Goal: Task Accomplishment & Management: Use online tool/utility

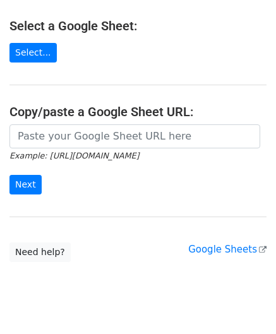
scroll to position [157, 0]
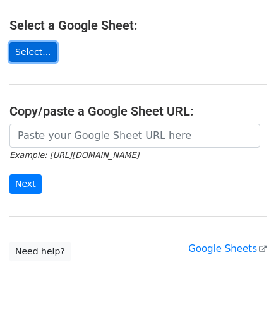
click at [29, 42] on link "Select..." at bounding box center [32, 52] width 47 height 20
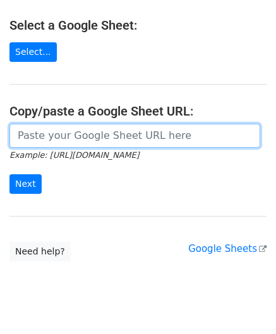
click at [63, 124] on input "url" at bounding box center [134, 136] width 251 height 24
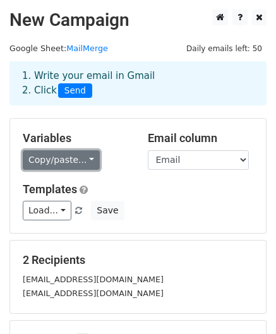
click at [70, 167] on link "Copy/paste..." at bounding box center [61, 160] width 77 height 20
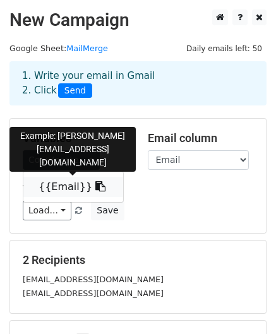
click at [69, 185] on link "{{Email}}" at bounding box center [73, 187] width 100 height 20
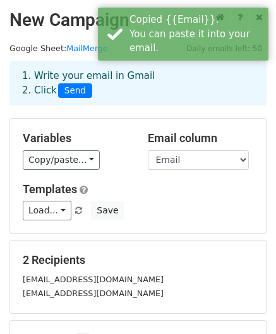
click at [128, 187] on h5 "Templates" at bounding box center [138, 189] width 230 height 14
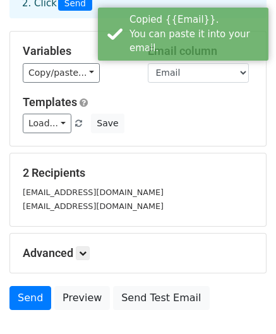
scroll to position [115, 0]
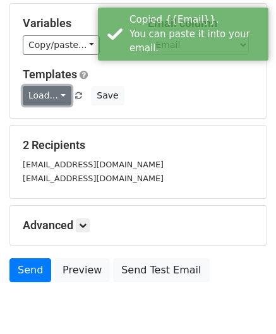
click at [57, 97] on link "Load..." at bounding box center [47, 96] width 49 height 20
click at [68, 119] on h6 "No templates saved" at bounding box center [82, 124] width 118 height 21
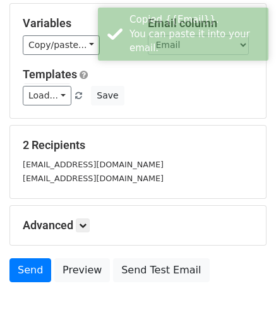
click at [130, 100] on div "Load... No templates saved Save" at bounding box center [137, 96] width 249 height 20
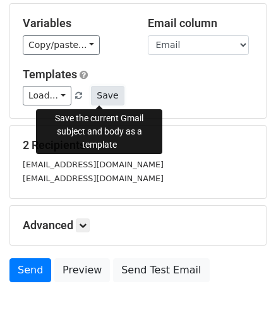
click at [101, 97] on button "Save" at bounding box center [107, 96] width 33 height 20
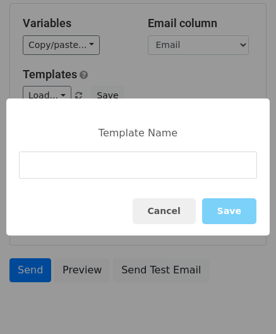
click at [125, 171] on input at bounding box center [138, 165] width 238 height 27
click at [172, 213] on button "Cancel" at bounding box center [164, 211] width 63 height 26
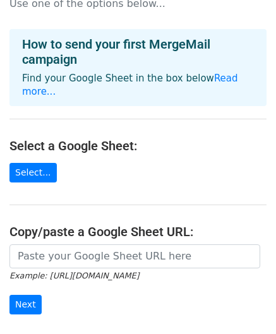
scroll to position [82, 0]
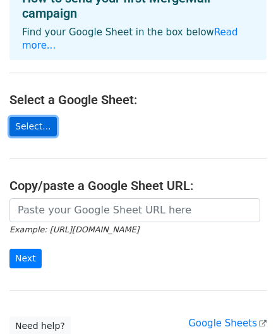
click at [32, 117] on link "Select..." at bounding box center [32, 127] width 47 height 20
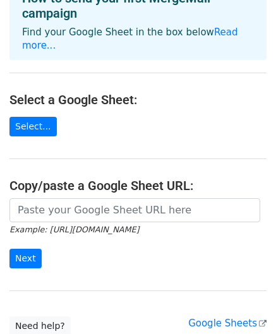
scroll to position [169, 0]
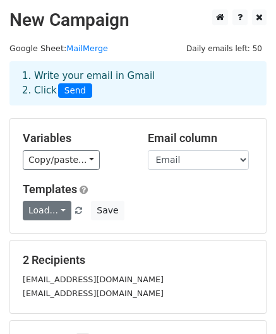
click at [53, 216] on link "Load..." at bounding box center [47, 211] width 49 height 20
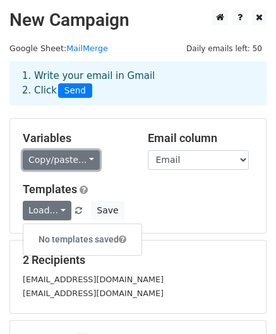
click at [66, 160] on link "Copy/paste..." at bounding box center [61, 160] width 77 height 20
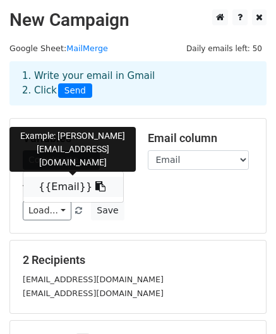
click at [69, 181] on link "{{Email}}" at bounding box center [73, 187] width 100 height 20
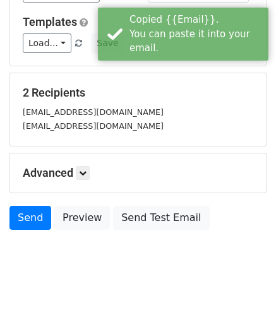
scroll to position [168, 0]
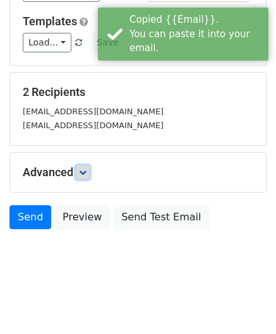
click at [82, 169] on icon at bounding box center [83, 173] width 8 height 8
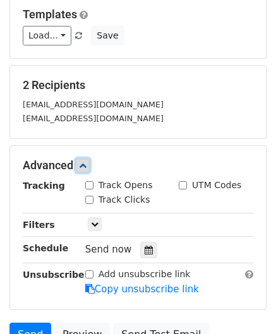
scroll to position [167, 0]
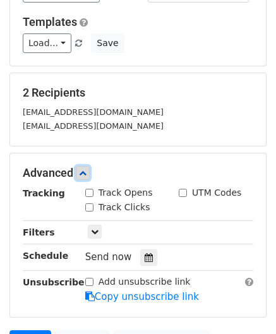
click at [86, 169] on icon at bounding box center [83, 173] width 8 height 8
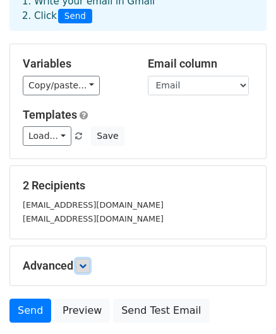
scroll to position [72, 0]
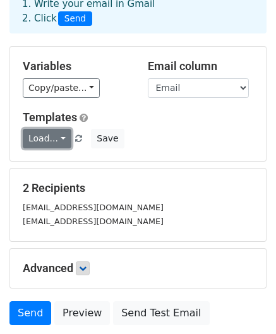
click at [62, 138] on link "Load..." at bounding box center [47, 139] width 49 height 20
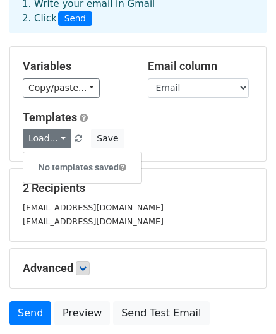
click at [124, 166] on span at bounding box center [123, 167] width 8 height 9
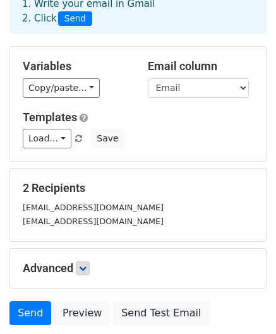
scroll to position [168, 0]
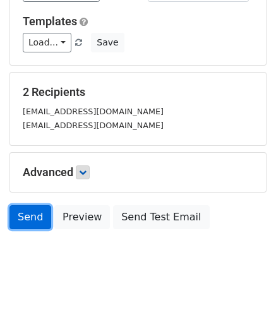
click at [28, 220] on link "Send" at bounding box center [30, 217] width 42 height 24
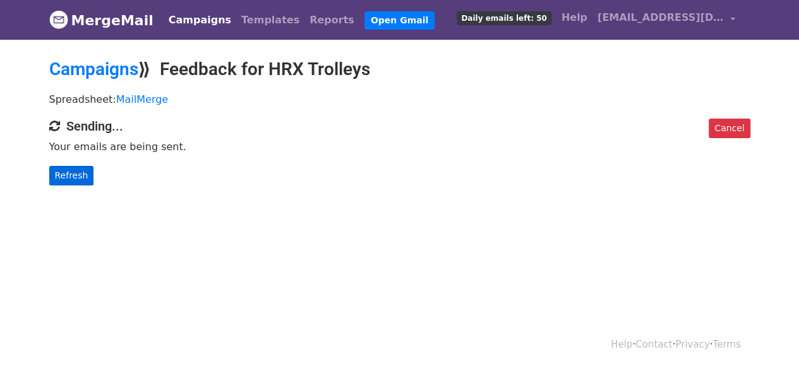
drag, startPoint x: 69, startPoint y: 191, endPoint x: 66, endPoint y: 170, distance: 21.1
click at [66, 170] on body "MergeMail Campaigns Templates Reports Open Gmail Daily emails left: 50 Help car…" at bounding box center [399, 118] width 799 height 236
click at [66, 170] on link "Refresh" at bounding box center [71, 176] width 45 height 20
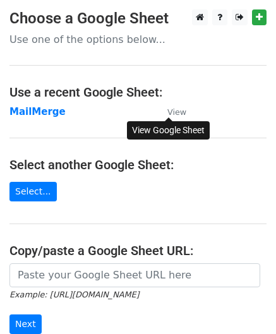
click at [173, 112] on small "View" at bounding box center [176, 111] width 19 height 9
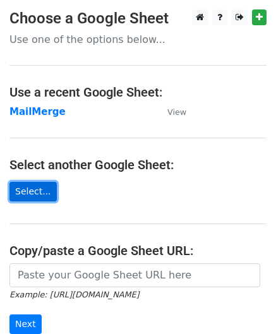
click at [42, 193] on link "Select..." at bounding box center [32, 192] width 47 height 20
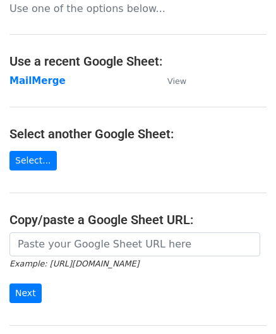
scroll to position [32, 0]
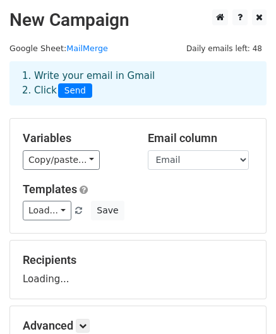
scroll to position [29, 0]
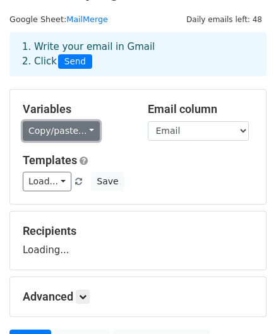
click at [71, 131] on link "Copy/paste..." at bounding box center [61, 131] width 77 height 20
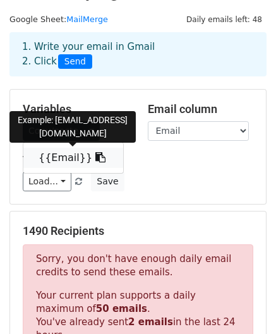
click at [73, 153] on link "{{Email}}" at bounding box center [73, 158] width 100 height 20
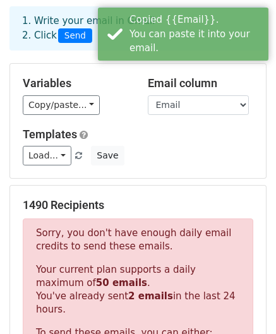
scroll to position [56, 0]
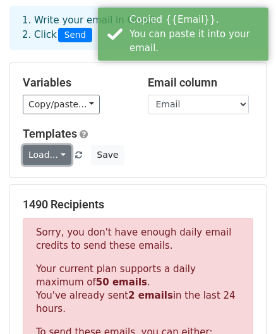
click at [58, 159] on link "Load..." at bounding box center [47, 155] width 49 height 20
click at [135, 152] on div "Load... No templates saved Save" at bounding box center [137, 155] width 249 height 20
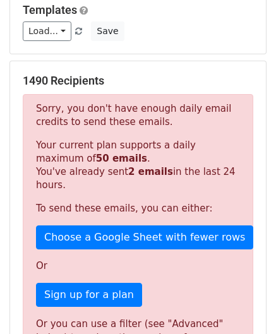
scroll to position [0, 0]
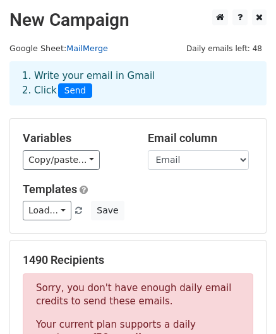
click at [78, 46] on link "MailMerge" at bounding box center [87, 48] width 42 height 9
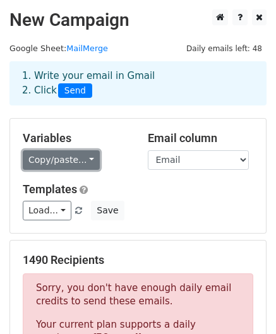
click at [76, 158] on link "Copy/paste..." at bounding box center [61, 160] width 77 height 20
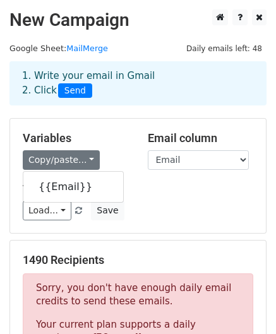
click at [140, 178] on div "Variables Copy/paste... {{Email}} Email column Email Templates Load... No templ…" at bounding box center [138, 176] width 256 height 114
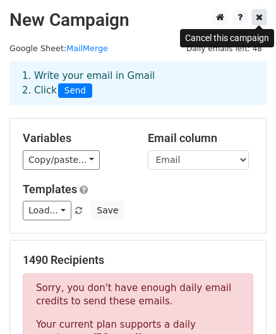
click at [254, 21] on link at bounding box center [259, 17] width 15 height 16
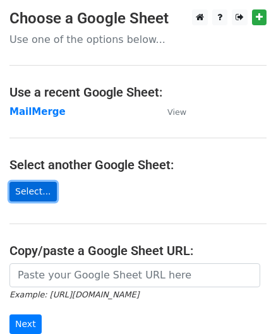
click at [35, 189] on link "Select..." at bounding box center [32, 192] width 47 height 20
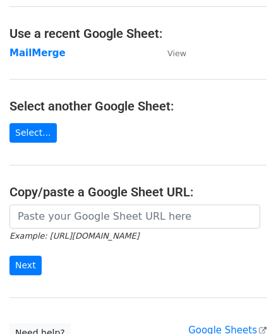
scroll to position [59, 0]
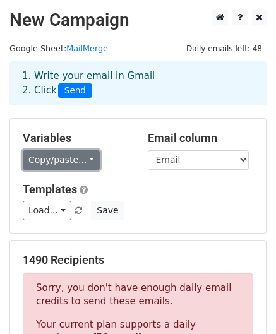
click at [61, 160] on link "Copy/paste..." at bounding box center [61, 160] width 77 height 20
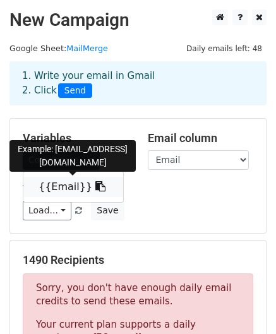
click at [73, 182] on link "{{Email}}" at bounding box center [73, 187] width 100 height 20
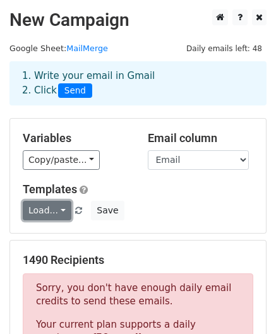
click at [56, 217] on link "Load..." at bounding box center [47, 211] width 49 height 20
click at [165, 191] on h5 "Templates" at bounding box center [138, 189] width 230 height 14
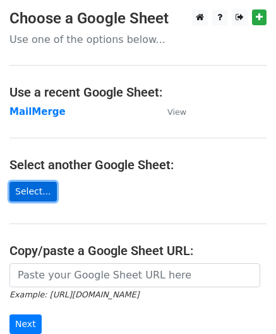
click at [34, 193] on link "Select..." at bounding box center [32, 192] width 47 height 20
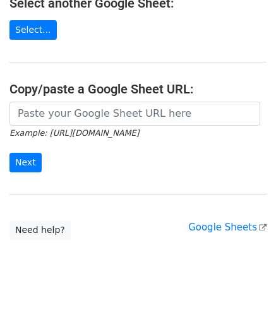
scroll to position [163, 0]
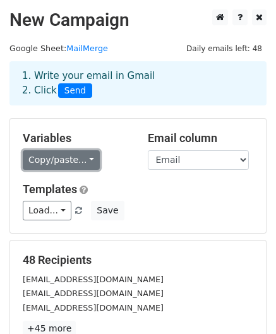
click at [53, 158] on link "Copy/paste..." at bounding box center [61, 160] width 77 height 20
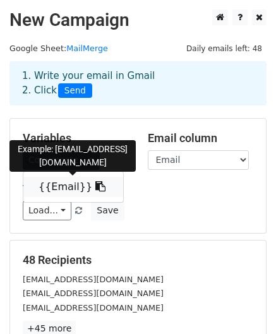
click at [61, 181] on link "{{Email}}" at bounding box center [73, 187] width 100 height 20
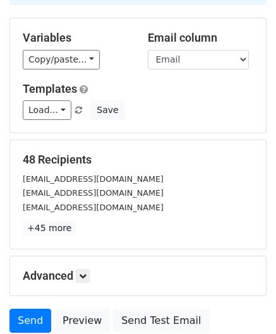
scroll to position [204, 0]
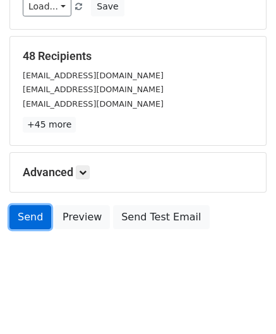
click at [32, 223] on link "Send" at bounding box center [30, 217] width 42 height 24
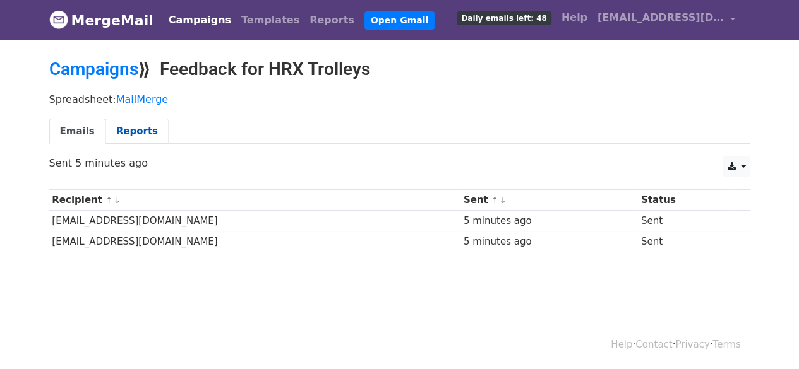
click at [124, 136] on link "Reports" at bounding box center [136, 132] width 63 height 26
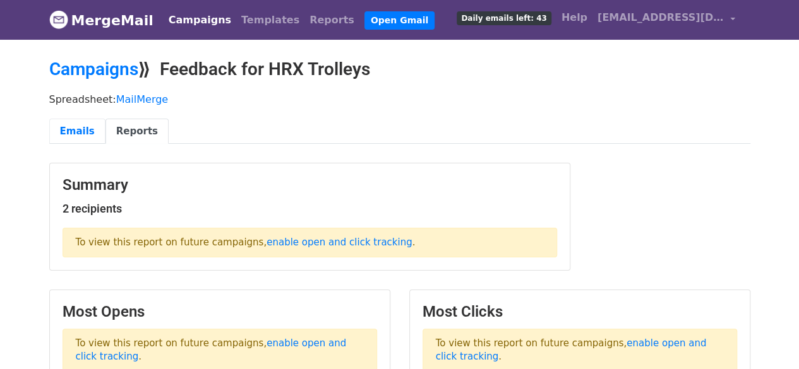
click at [82, 129] on link "Emails" at bounding box center [77, 132] width 56 height 26
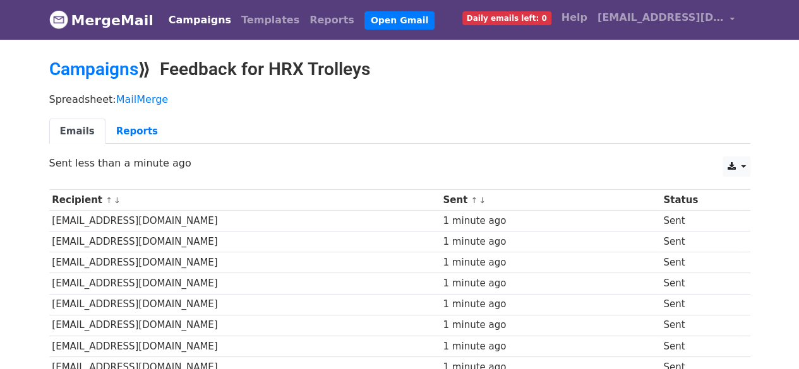
click at [536, 16] on span "Daily emails left: 0" at bounding box center [506, 18] width 89 height 14
